Goal: Task Accomplishment & Management: Use online tool/utility

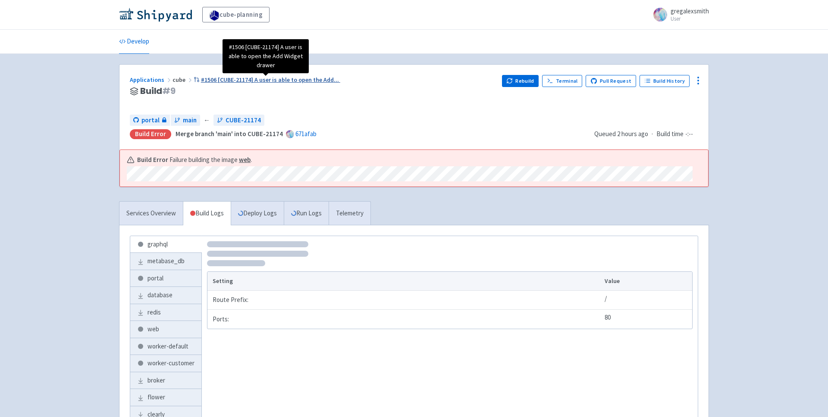
click at [246, 80] on span "#1506 [CUBE-21174] A user is able to open the Add ..." at bounding box center [270, 80] width 138 height 8
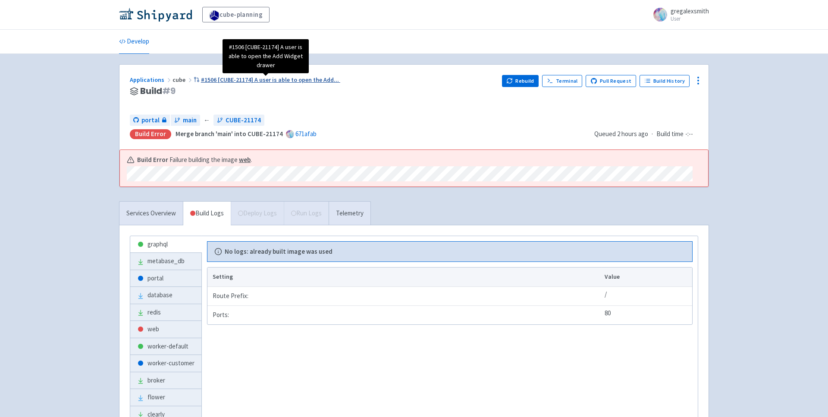
click at [263, 78] on span "#1506 [CUBE-21174] A user is able to open the Add ..." at bounding box center [270, 80] width 138 height 8
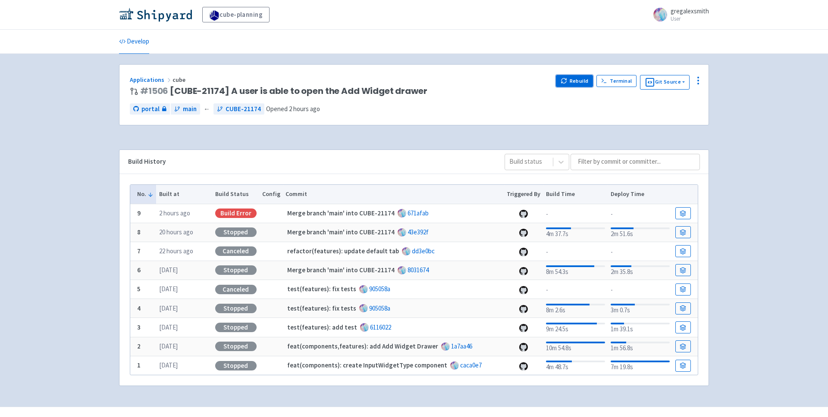
click at [569, 83] on button "Rebuild" at bounding box center [574, 81] width 37 height 12
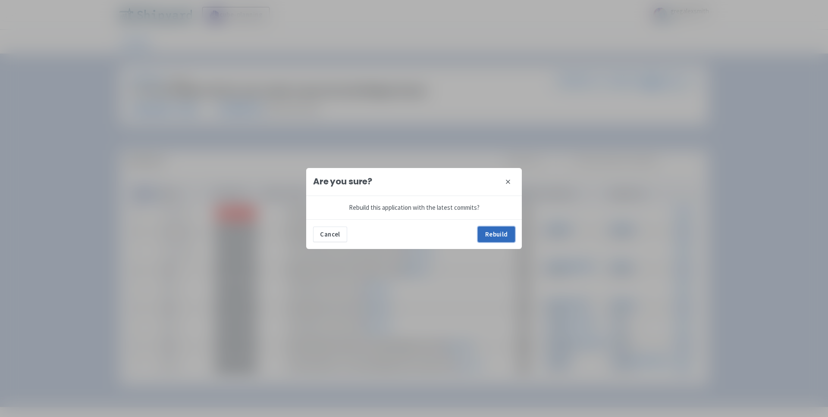
click at [498, 237] on button "Rebuild" at bounding box center [496, 235] width 37 height 16
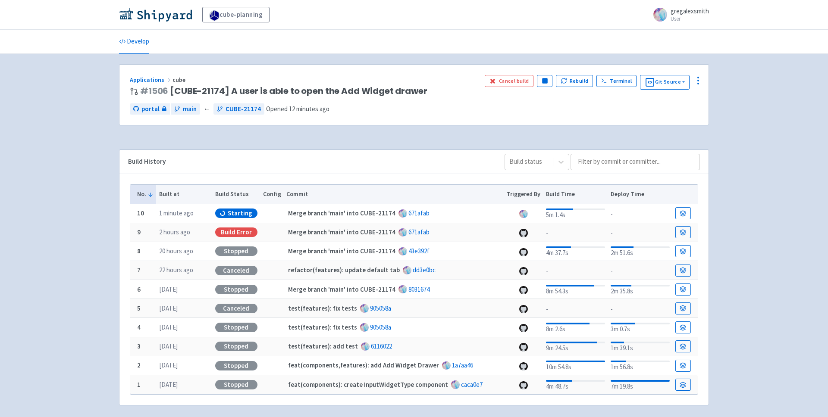
click at [67, 178] on div "cube-planning gregalexsmith User Profile Sign out Develop" at bounding box center [414, 213] width 828 height 426
click at [682, 217] on link at bounding box center [683, 213] width 16 height 12
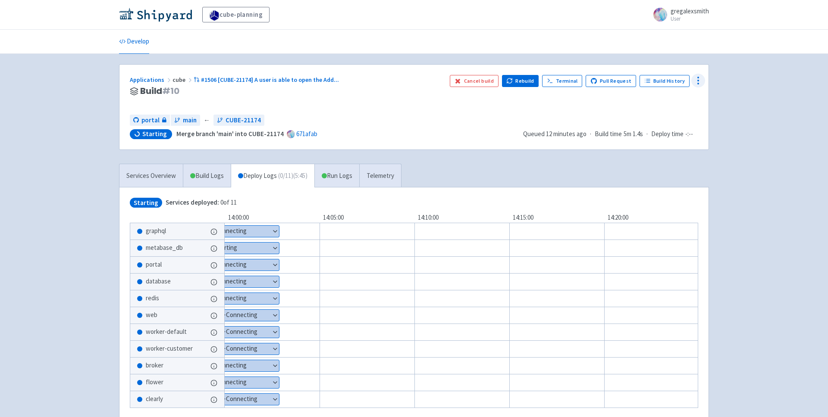
click at [694, 81] on icon at bounding box center [698, 80] width 10 height 10
click at [680, 105] on span "Configure" at bounding box center [665, 100] width 57 height 12
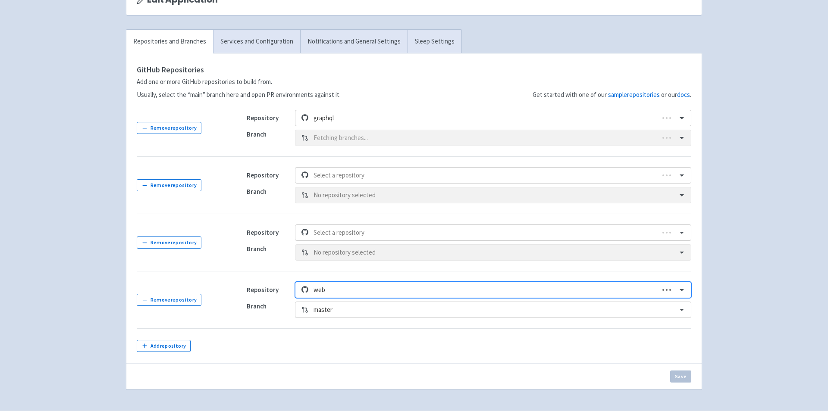
scroll to position [93, 0]
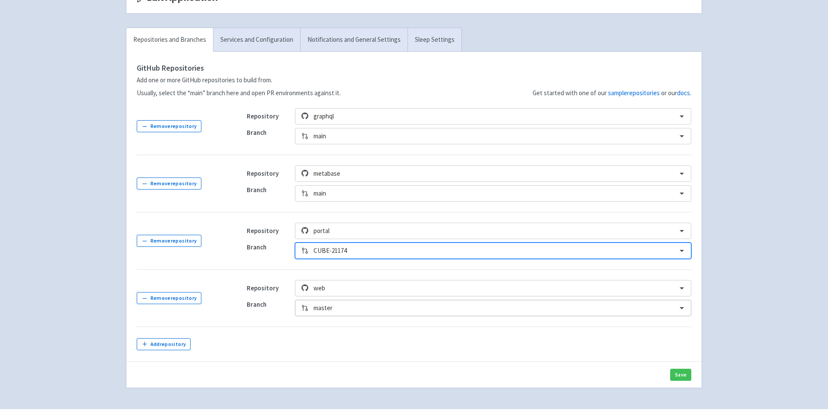
click at [340, 310] on div "master" at bounding box center [493, 308] width 396 height 16
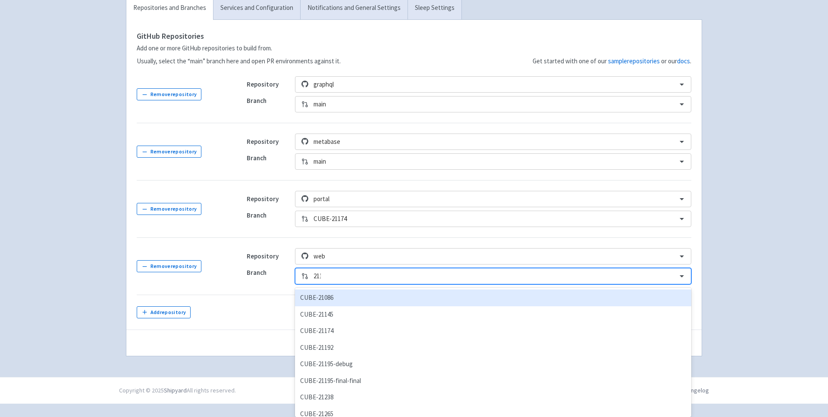
scroll to position [112, 0]
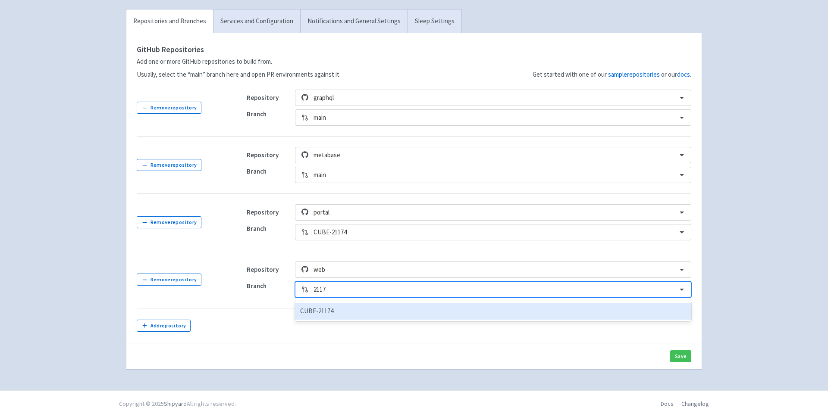
type input "21174"
click at [343, 313] on div "CUBE-21174" at bounding box center [493, 311] width 396 height 17
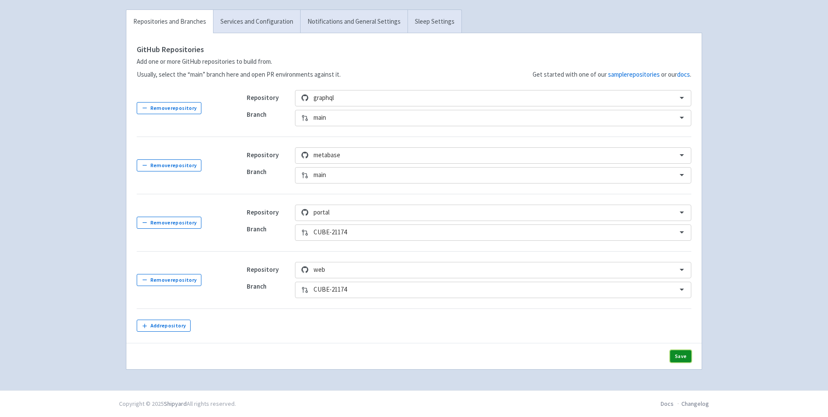
click at [679, 359] on button "Save" at bounding box center [680, 356] width 21 height 12
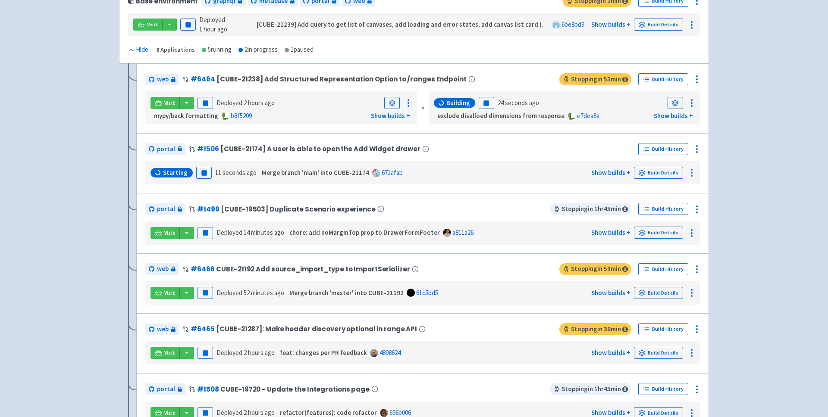
scroll to position [155, 0]
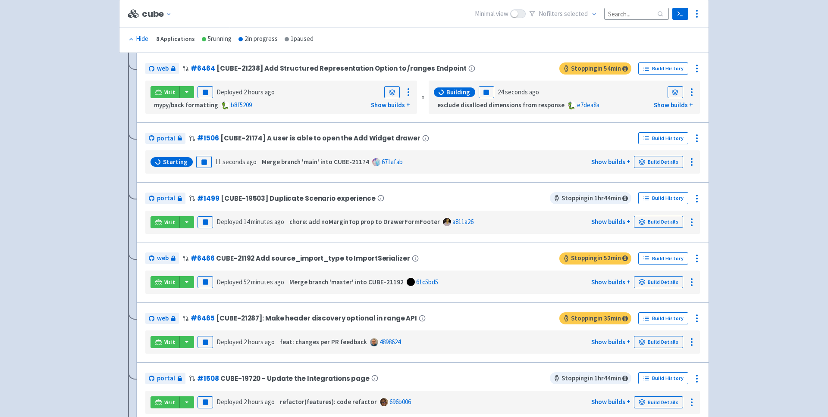
click at [34, 197] on div "cube-planning View Organizations gregalexsmith User Profile Sign out Develop No" at bounding box center [414, 348] width 828 height 1006
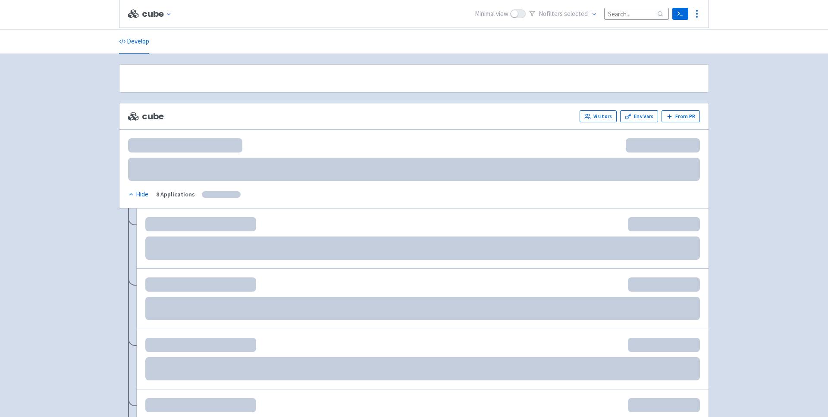
scroll to position [155, 0]
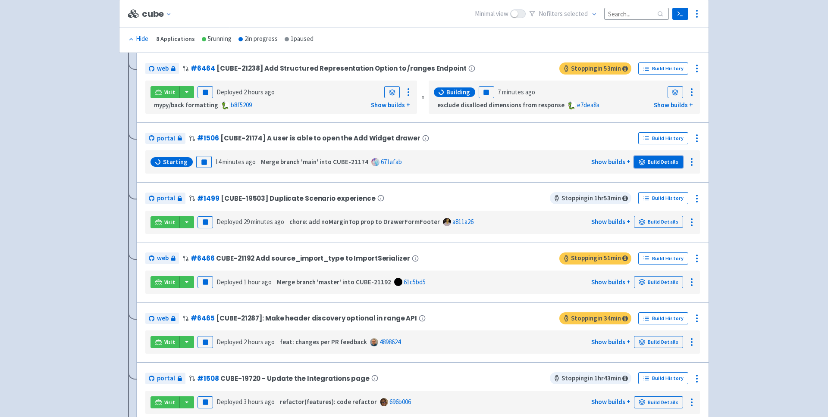
click at [669, 160] on link "Build Details" at bounding box center [658, 162] width 49 height 12
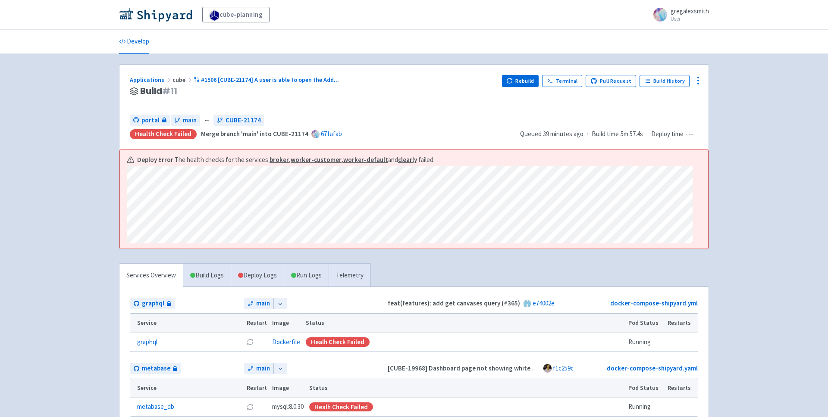
click at [95, 153] on div "cube-planning gregalexsmith User Profile Sign out Develop" at bounding box center [414, 386] width 828 height 773
click at [109, 128] on div "cube-planning gregalexsmith User Profile Sign out Develop" at bounding box center [414, 386] width 828 height 773
click at [201, 82] on span "#1506 [CUBE-21174] A user is able to open the Add ..." at bounding box center [270, 80] width 138 height 8
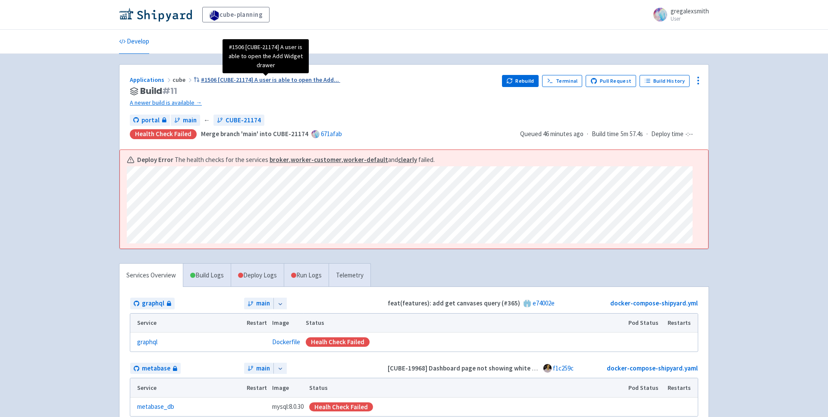
click at [209, 83] on span "#1506 [CUBE-21174] A user is able to open the Add ..." at bounding box center [270, 80] width 138 height 8
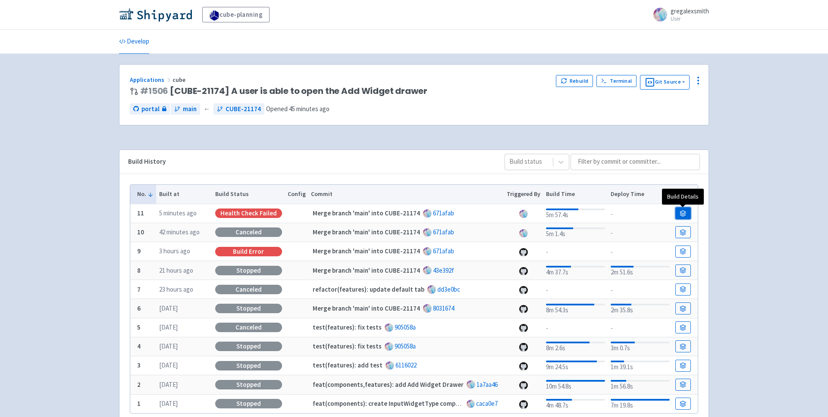
click at [682, 211] on icon at bounding box center [683, 212] width 6 height 3
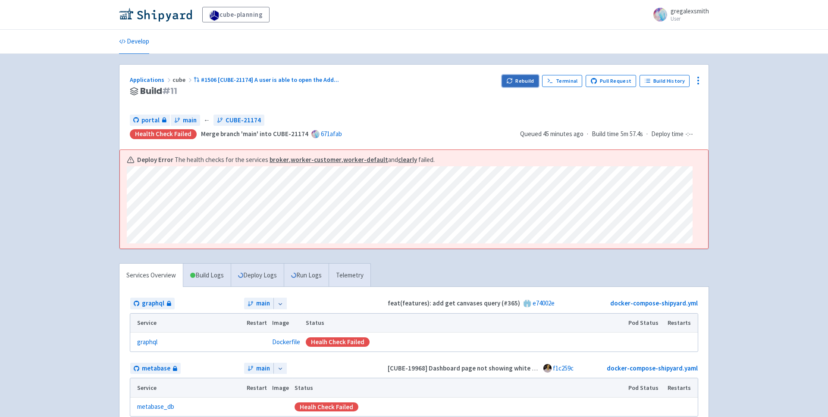
click at [519, 85] on button "Rebuild" at bounding box center [520, 81] width 37 height 12
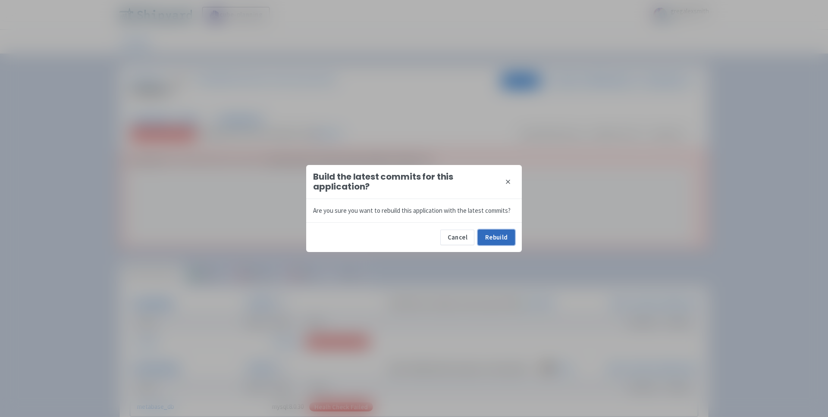
click at [494, 237] on button "Rebuild" at bounding box center [496, 238] width 37 height 16
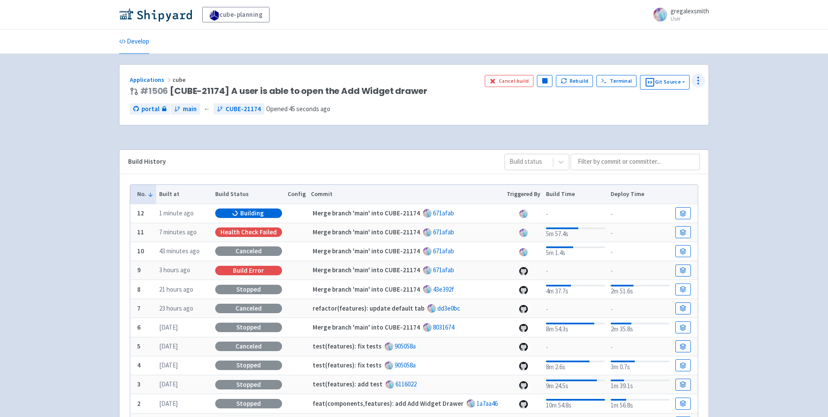
click at [701, 83] on icon at bounding box center [698, 80] width 10 height 10
click at [701, 80] on icon at bounding box center [698, 80] width 10 height 10
click at [159, 81] on link "Applications" at bounding box center [151, 80] width 43 height 8
